Goal: Find specific page/section: Find specific page/section

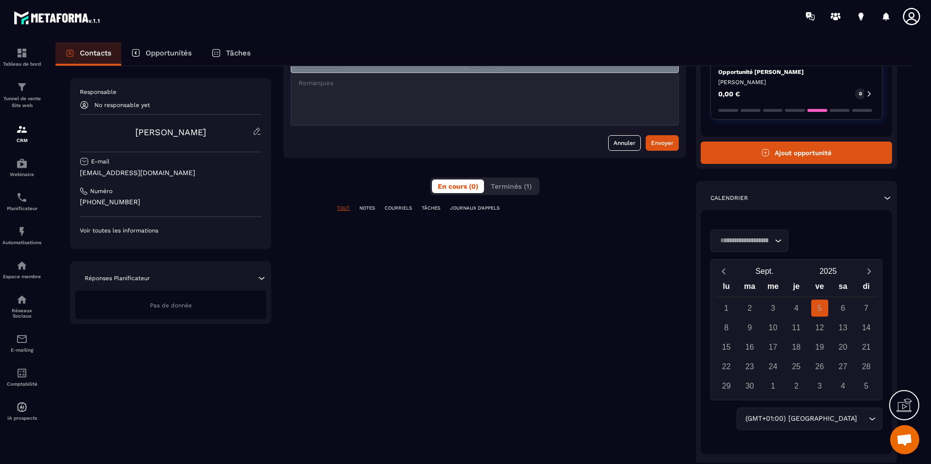
scroll to position [97, 0]
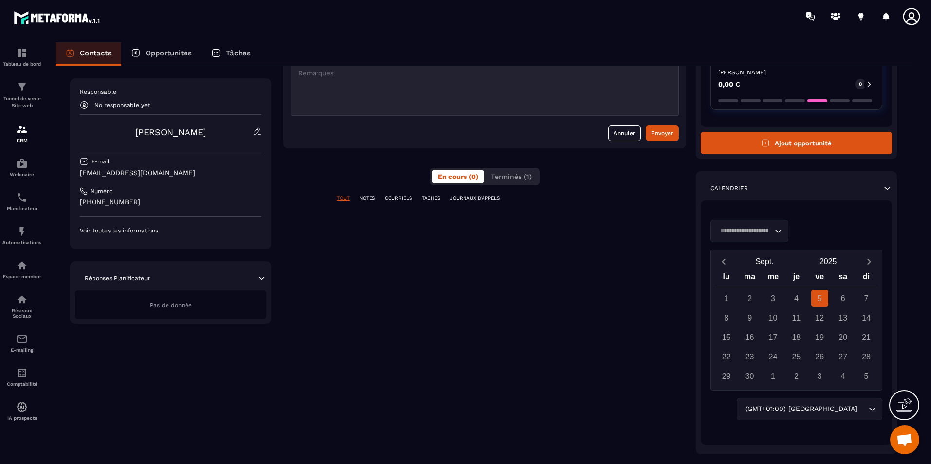
click at [827, 333] on div "19" at bounding box center [819, 337] width 17 height 17
click at [823, 340] on div "19" at bounding box center [819, 337] width 17 height 17
click at [781, 237] on div "Loading..." at bounding box center [749, 231] width 78 height 22
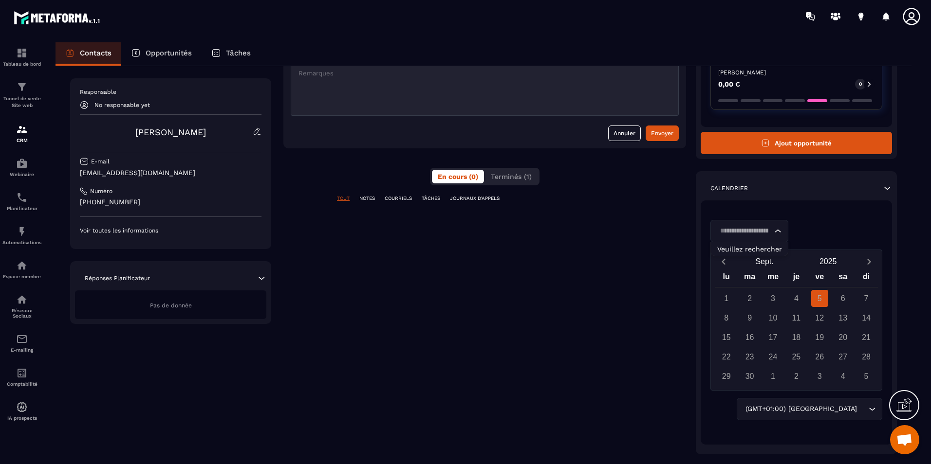
click at [772, 248] on span "Veuillez rechercher" at bounding box center [749, 249] width 65 height 8
click at [753, 249] on span "Veuillez rechercher" at bounding box center [749, 249] width 65 height 8
click at [745, 232] on input "Search for option" at bounding box center [744, 231] width 55 height 11
type input "*"
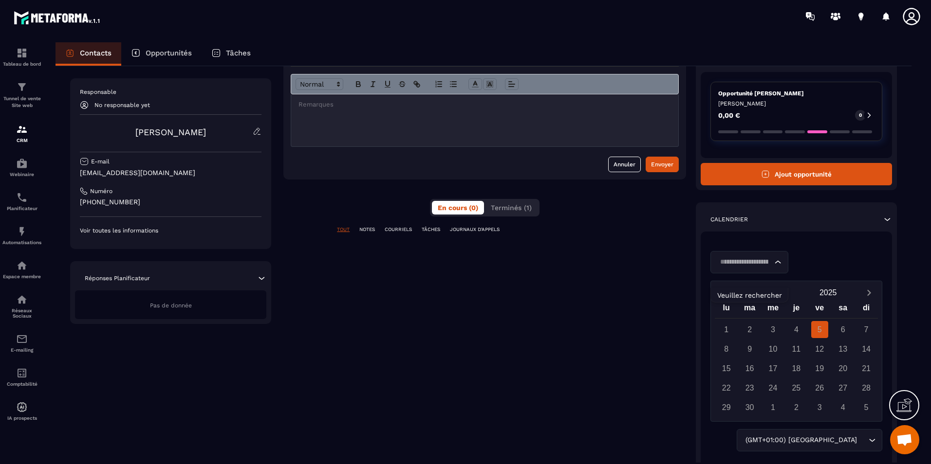
scroll to position [49, 0]
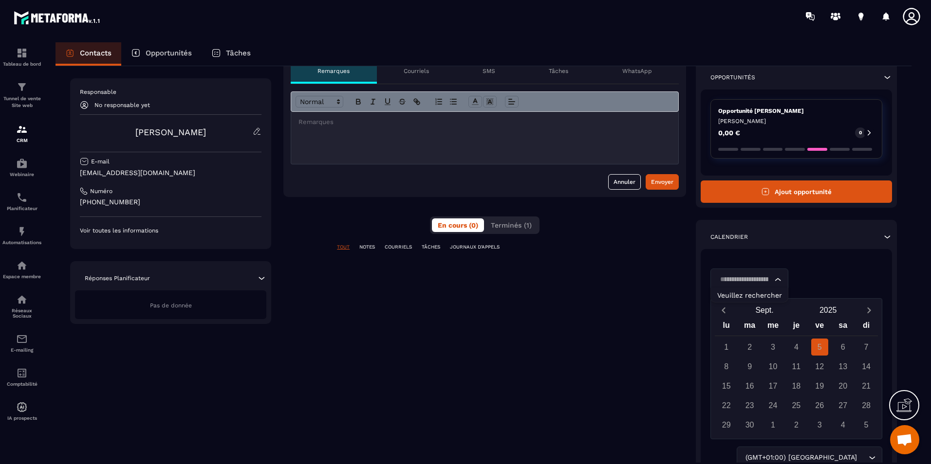
click at [670, 343] on div "**********" at bounding box center [484, 281] width 403 height 443
click at [889, 238] on icon at bounding box center [887, 237] width 10 height 10
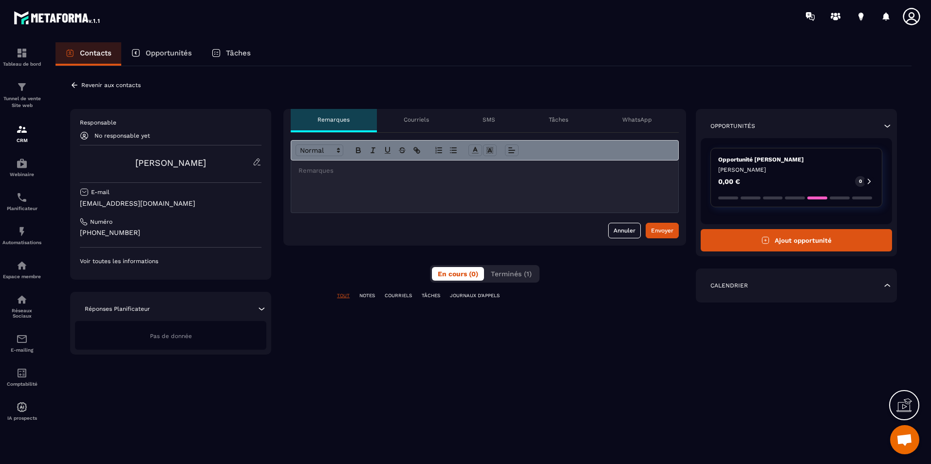
scroll to position [0, 0]
click at [900, 405] on icon at bounding box center [904, 406] width 16 height 16
click at [603, 343] on div "**********" at bounding box center [484, 232] width 403 height 246
click at [231, 52] on p "Tâches" at bounding box center [238, 53] width 25 height 9
